Goal: Information Seeking & Learning: Learn about a topic

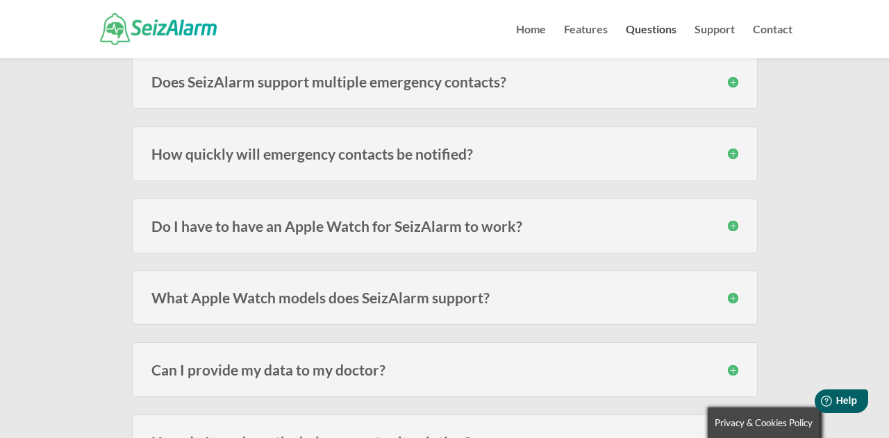
scroll to position [929, 0]
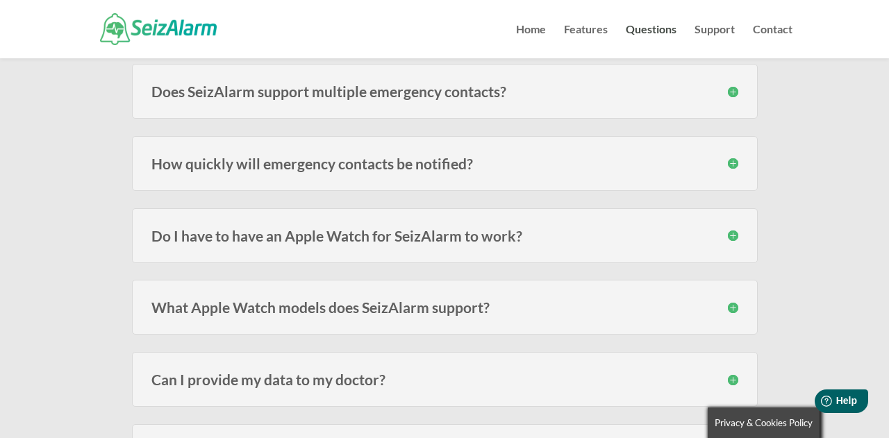
click at [735, 236] on h3 "Do I have to have an Apple Watch for SeizAlarm to work?" at bounding box center [444, 235] width 587 height 15
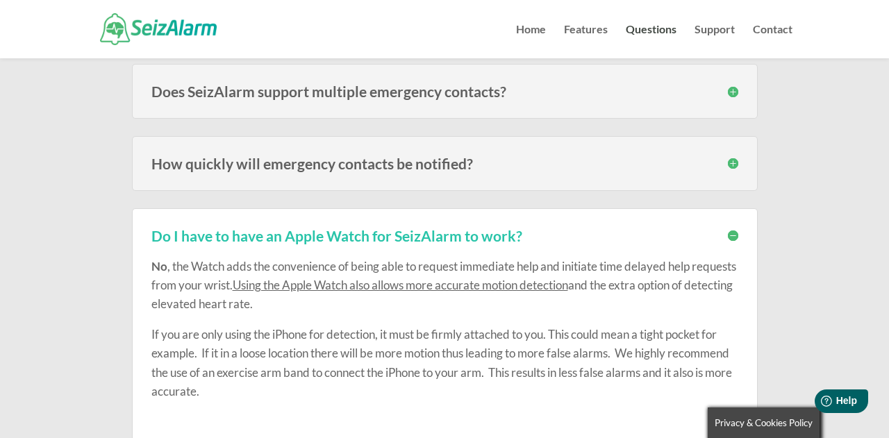
click at [735, 236] on h3 "Do I have to have an Apple Watch for SeizAlarm to work?" at bounding box center [444, 235] width 587 height 15
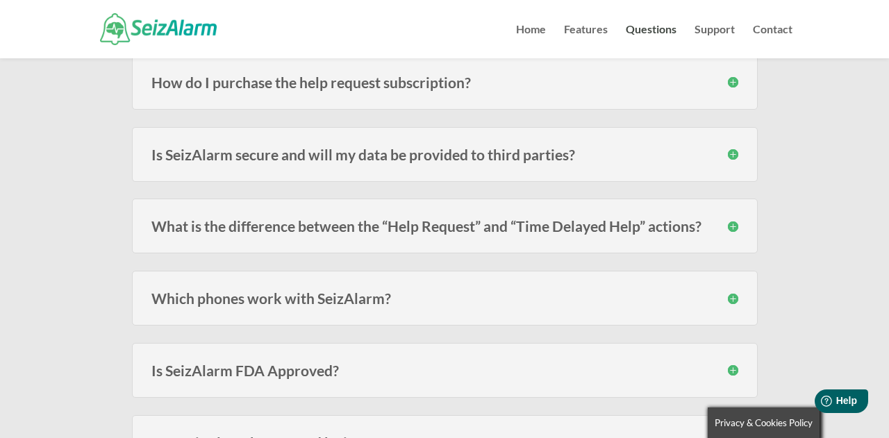
scroll to position [1325, 0]
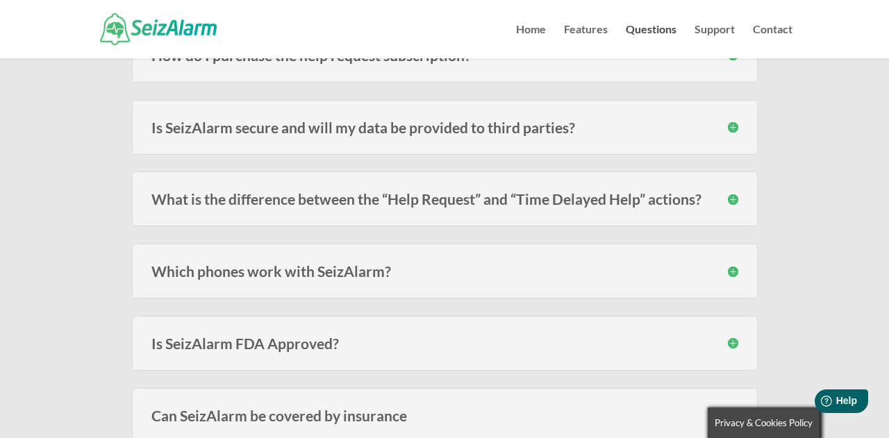
click at [735, 271] on h3 "Which phones work with SeizAlarm?" at bounding box center [444, 271] width 587 height 15
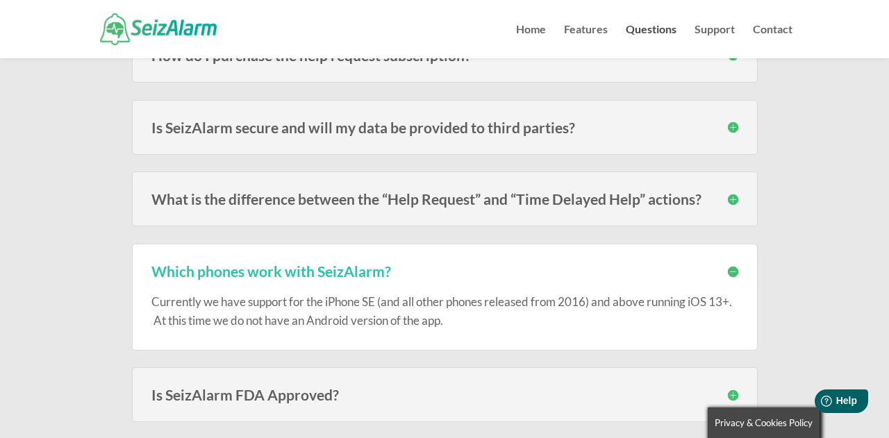
click at [735, 271] on h3 "Which phones work with SeizAlarm?" at bounding box center [444, 271] width 587 height 15
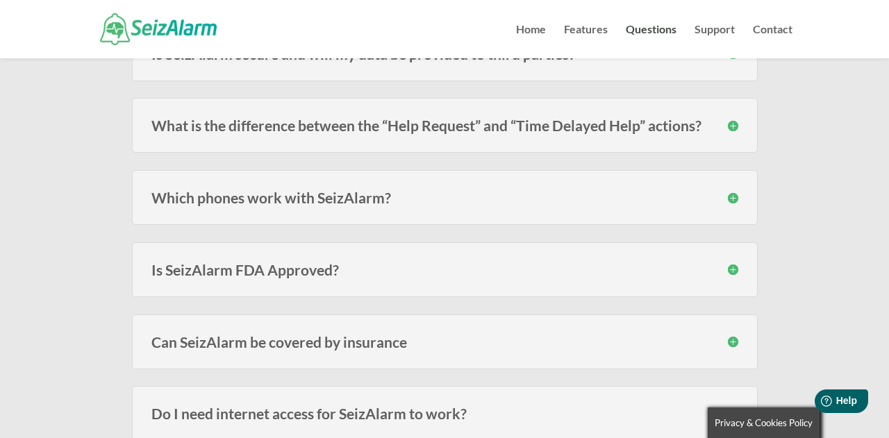
scroll to position [1402, 0]
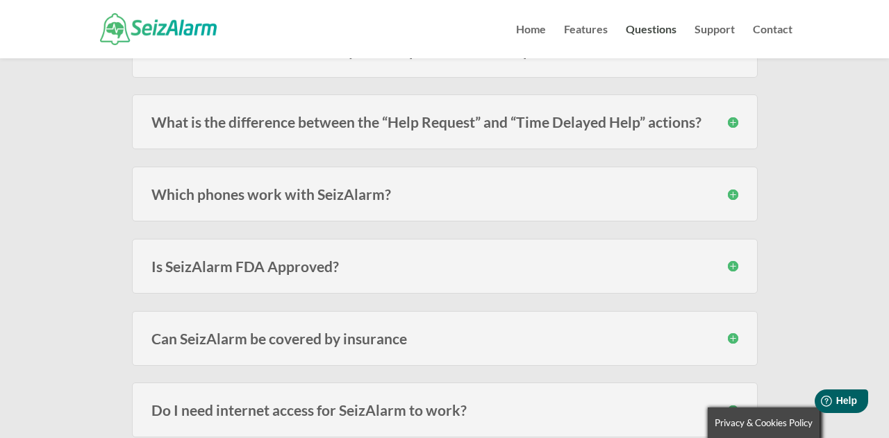
click at [732, 265] on h3 "Is SeizAlarm FDA Approved?" at bounding box center [444, 266] width 587 height 15
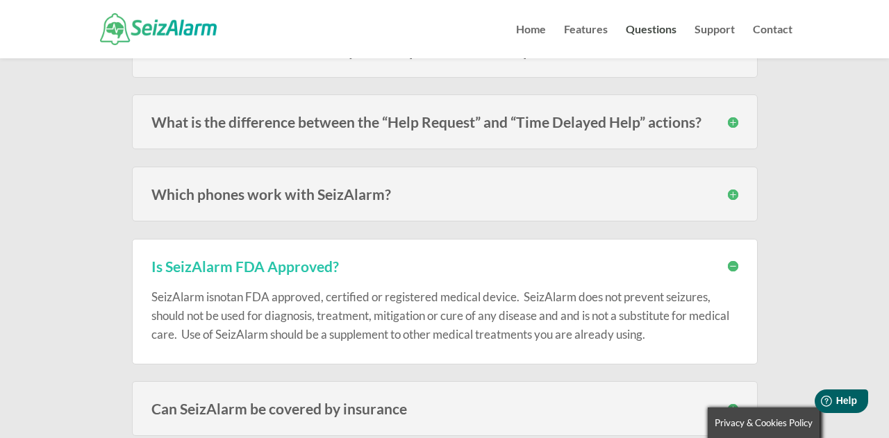
click at [732, 265] on h3 "Is SeizAlarm FDA Approved?" at bounding box center [444, 266] width 587 height 15
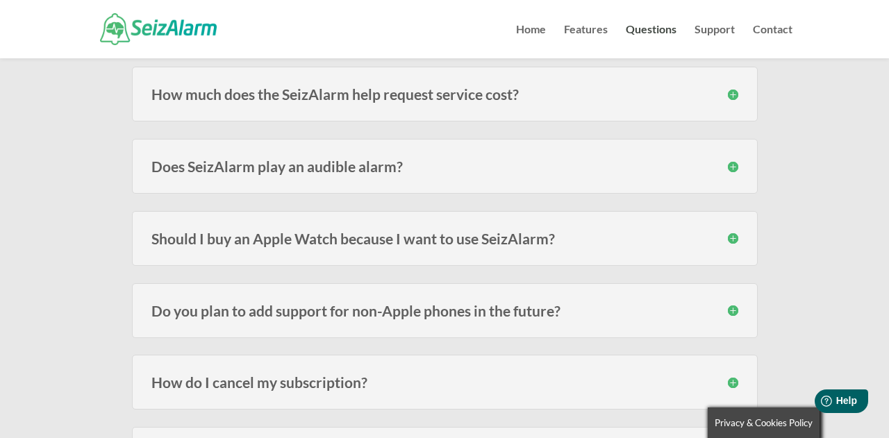
scroll to position [1793, 0]
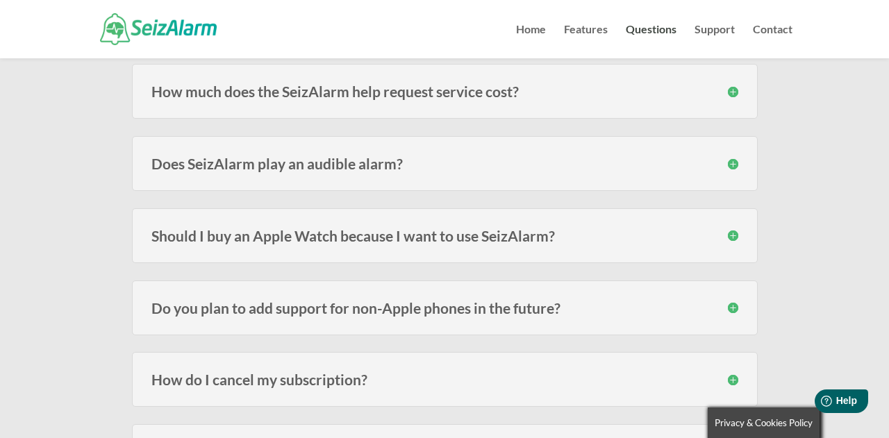
click at [734, 238] on h3 "Should I buy an Apple Watch because I want to use SeizAlarm?" at bounding box center [444, 235] width 587 height 15
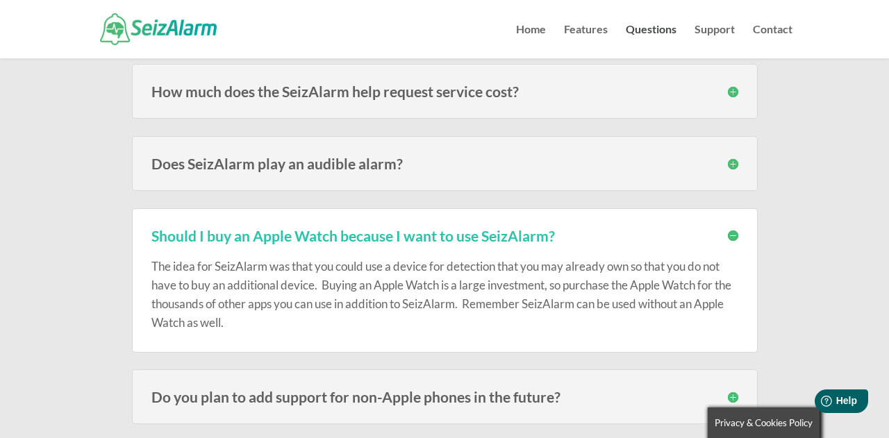
click at [733, 238] on h3 "Should I buy an Apple Watch because I want to use SeizAlarm?" at bounding box center [444, 235] width 587 height 15
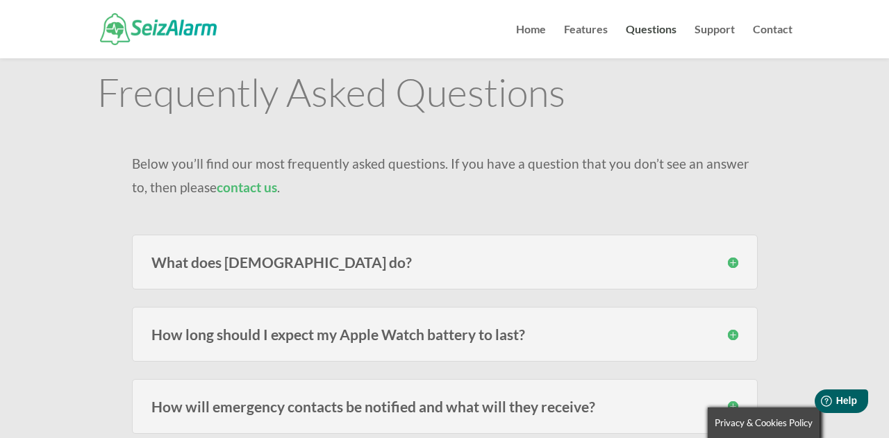
scroll to position [0, 0]
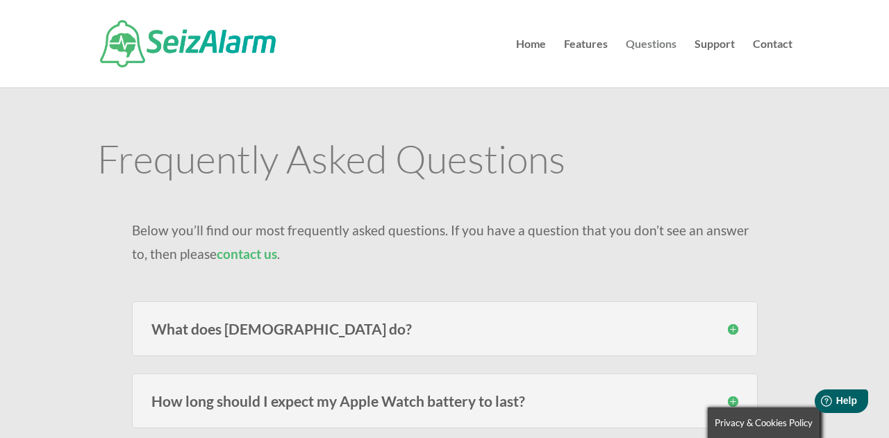
click at [641, 46] on link "Questions" at bounding box center [651, 63] width 51 height 49
click at [642, 45] on link "Questions" at bounding box center [651, 63] width 51 height 49
click at [593, 43] on link "Features" at bounding box center [586, 63] width 44 height 49
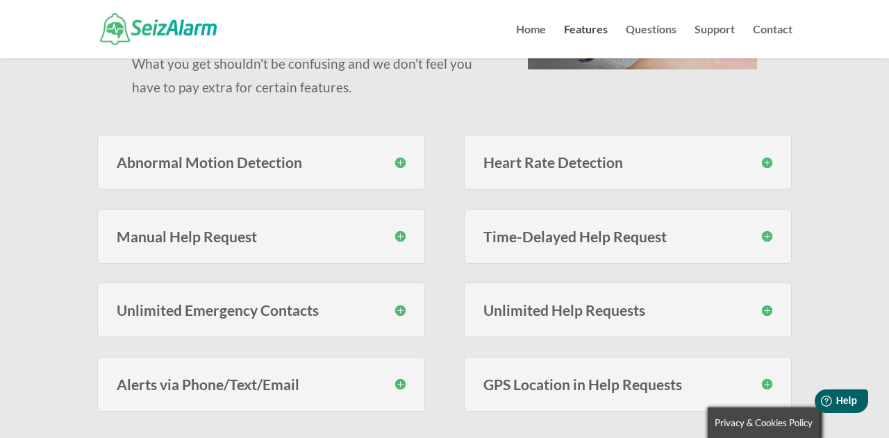
scroll to position [282, 0]
click at [399, 158] on h3 "Abnormal Motion Detection" at bounding box center [262, 161] width 290 height 15
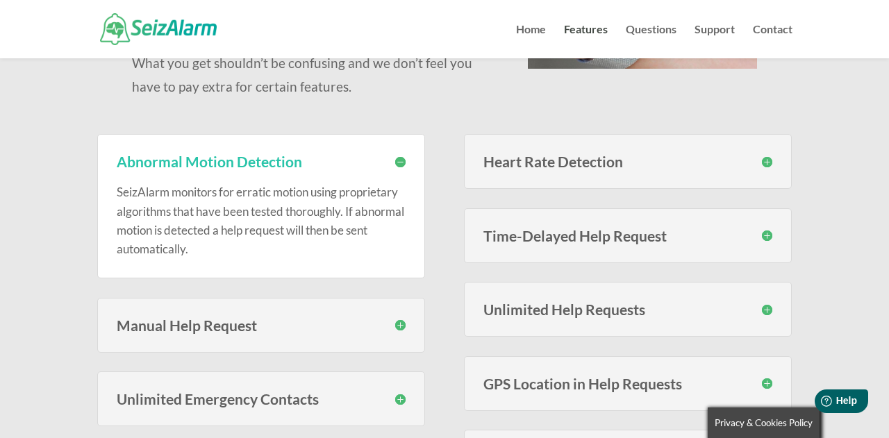
click at [766, 163] on h3 "Heart Rate Detection" at bounding box center [628, 161] width 290 height 15
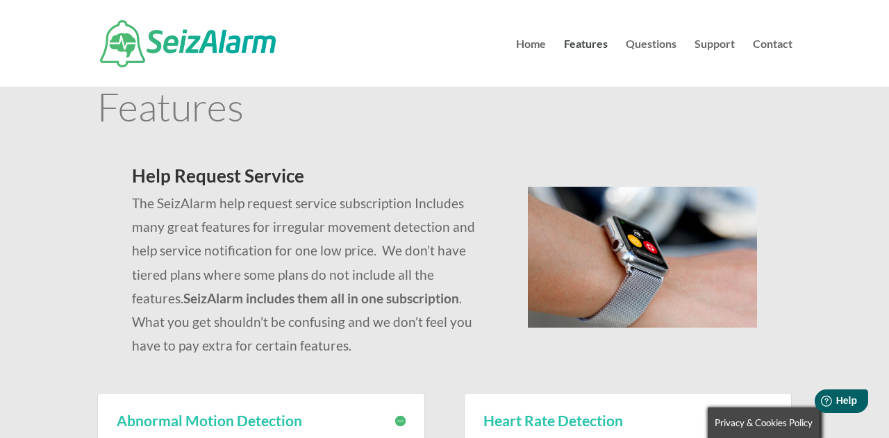
scroll to position [0, 0]
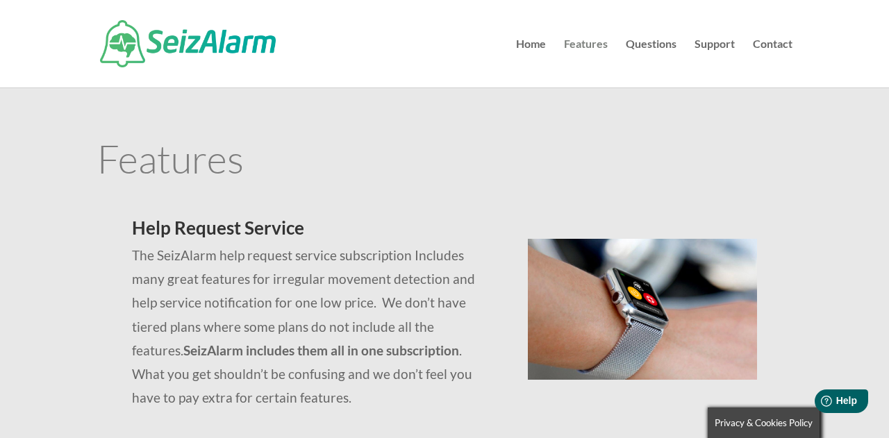
click at [590, 43] on link "Features" at bounding box center [586, 63] width 44 height 49
click at [538, 44] on link "Home" at bounding box center [531, 63] width 30 height 49
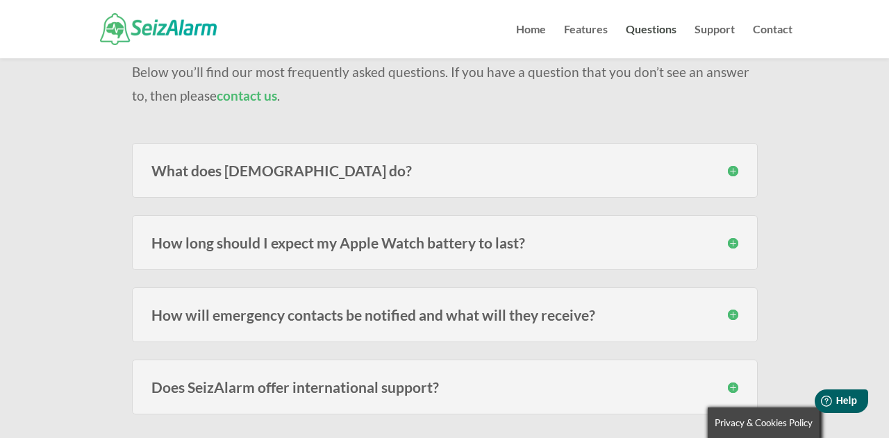
scroll to position [130, 0]
